Goal: Find specific page/section: Find specific page/section

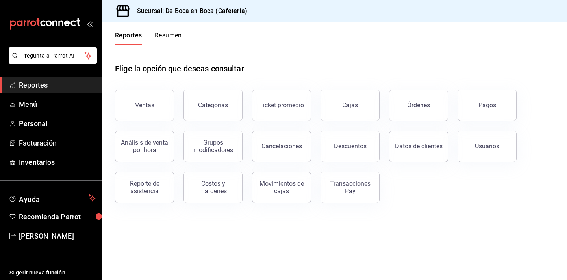
click at [517, 108] on div "Ventas Categorías Ticket promedio Cajas Órdenes Pagos Análisis de venta por hor…" at bounding box center [330, 141] width 449 height 123
click at [505, 107] on button "Pagos" at bounding box center [487, 105] width 59 height 32
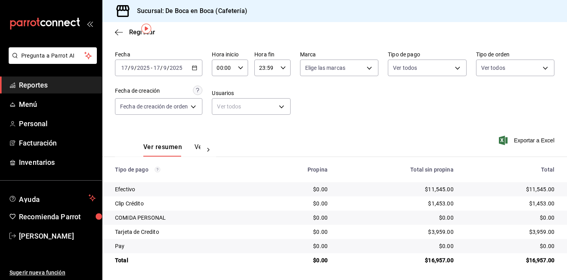
scroll to position [25, 0]
click at [130, 31] on span "Regresar" at bounding box center [142, 31] width 26 height 7
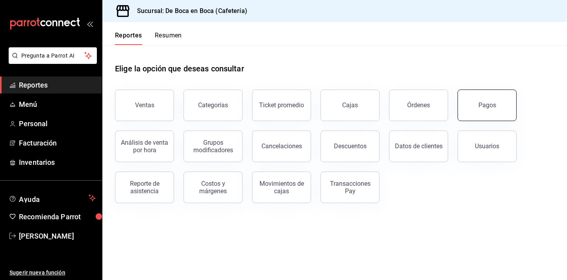
click at [474, 96] on button "Pagos" at bounding box center [487, 105] width 59 height 32
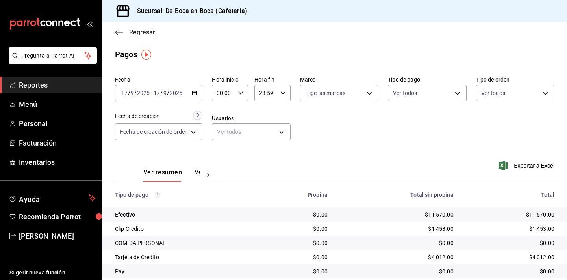
click at [147, 33] on span "Regresar" at bounding box center [142, 31] width 26 height 7
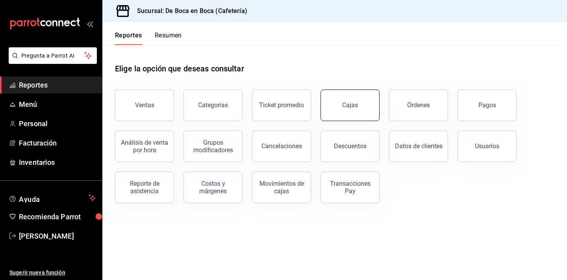
click at [364, 103] on link "Cajas" at bounding box center [350, 105] width 59 height 32
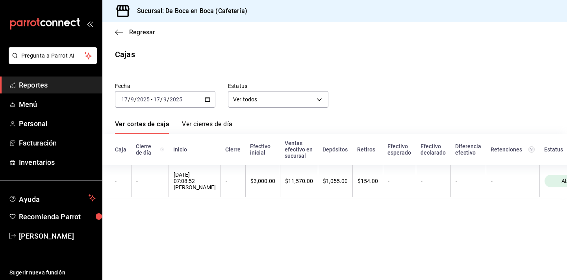
click at [144, 33] on span "Regresar" at bounding box center [142, 31] width 26 height 7
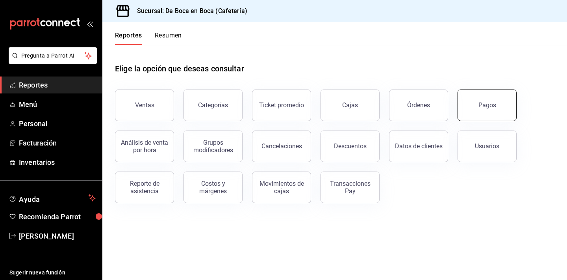
click at [465, 99] on button "Pagos" at bounding box center [487, 105] width 59 height 32
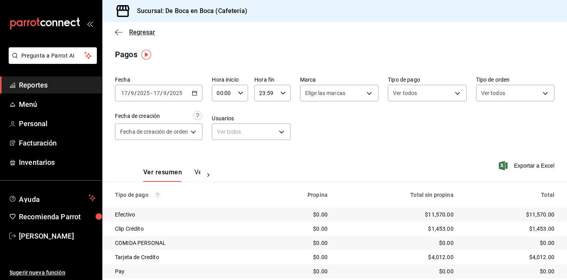
click at [144, 30] on span "Regresar" at bounding box center [142, 31] width 26 height 7
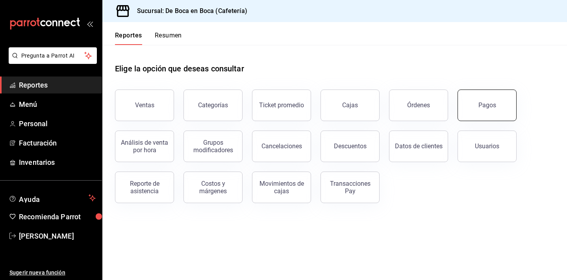
click at [487, 116] on button "Pagos" at bounding box center [487, 105] width 59 height 32
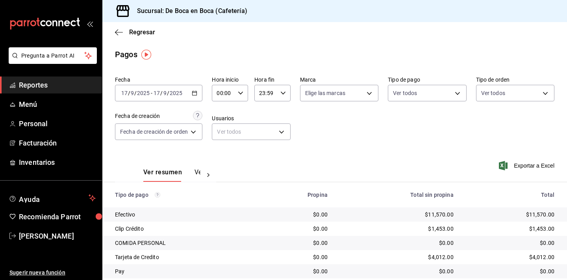
click at [133, 27] on div "Regresar" at bounding box center [334, 32] width 465 height 20
click at [134, 31] on span "Regresar" at bounding box center [142, 31] width 26 height 7
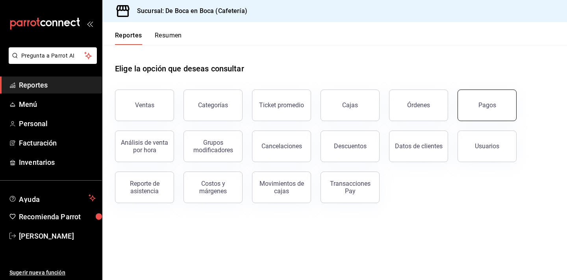
click at [485, 97] on button "Pagos" at bounding box center [487, 105] width 59 height 32
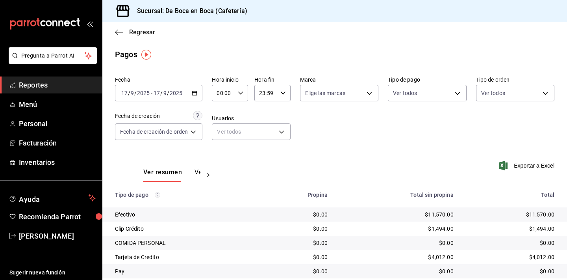
click at [149, 34] on span "Regresar" at bounding box center [142, 31] width 26 height 7
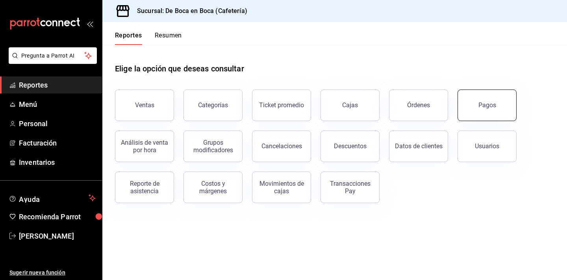
click at [483, 105] on div "Pagos" at bounding box center [488, 104] width 18 height 7
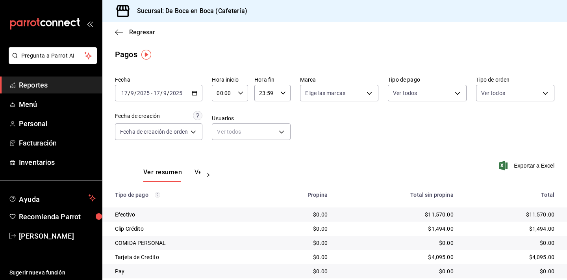
click at [139, 30] on span "Regresar" at bounding box center [142, 31] width 26 height 7
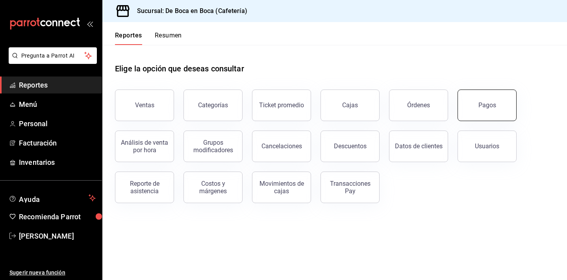
click at [481, 104] on div "Pagos" at bounding box center [488, 104] width 18 height 7
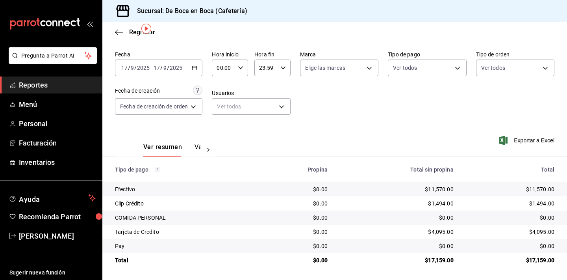
scroll to position [25, 0]
click at [125, 30] on span "Regresar" at bounding box center [135, 31] width 40 height 7
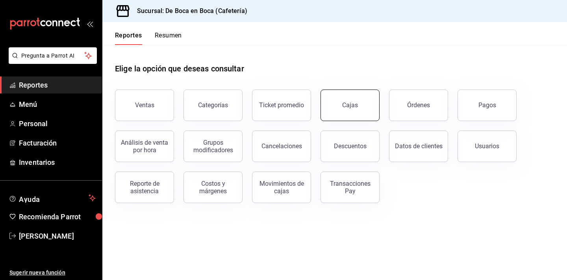
click at [326, 109] on link "Cajas" at bounding box center [350, 105] width 59 height 32
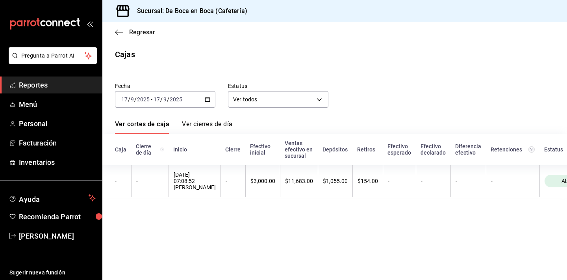
click at [137, 35] on span "Regresar" at bounding box center [142, 31] width 26 height 7
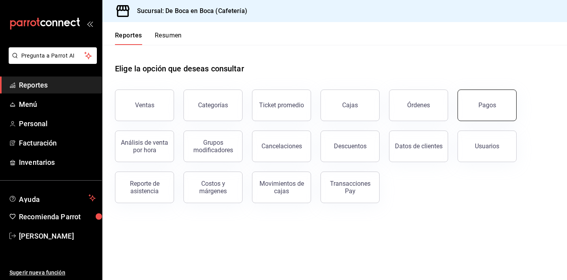
click at [486, 104] on div "Pagos" at bounding box center [488, 104] width 18 height 7
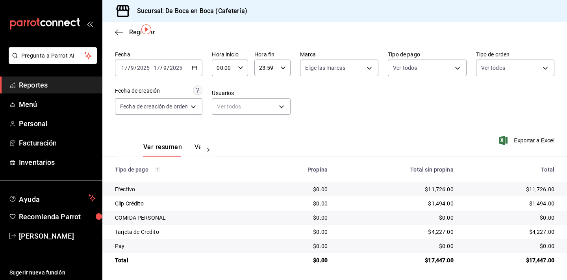
click at [128, 32] on span "Regresar" at bounding box center [135, 31] width 40 height 7
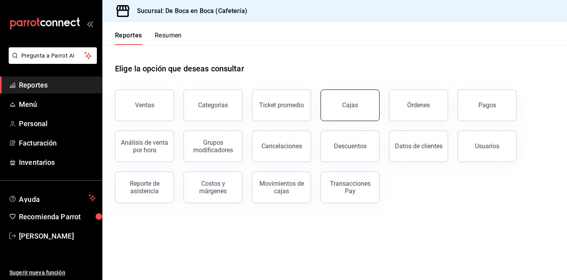
click at [353, 108] on div "Cajas" at bounding box center [350, 104] width 16 height 9
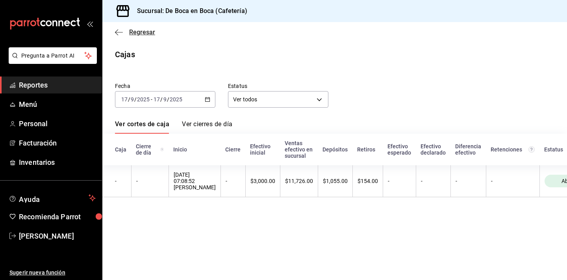
click at [144, 34] on span "Regresar" at bounding box center [142, 31] width 26 height 7
